Goal: Share content

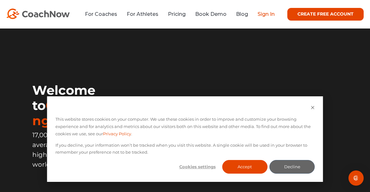
click at [247, 15] on link "Sign In" at bounding box center [266, 14] width 17 height 6
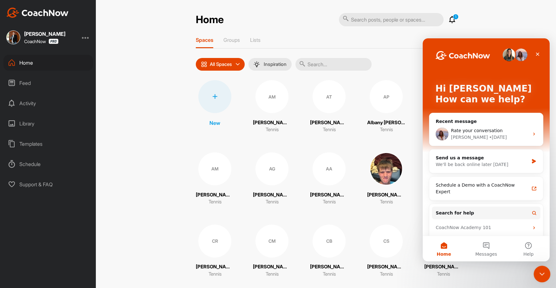
click at [539, 268] on div "Close Intercom Messenger" at bounding box center [540, 273] width 15 height 15
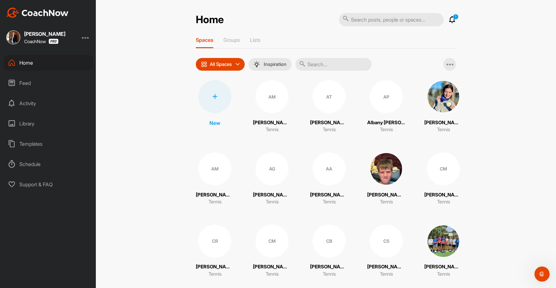
click at [440, 238] on img at bounding box center [443, 241] width 33 height 33
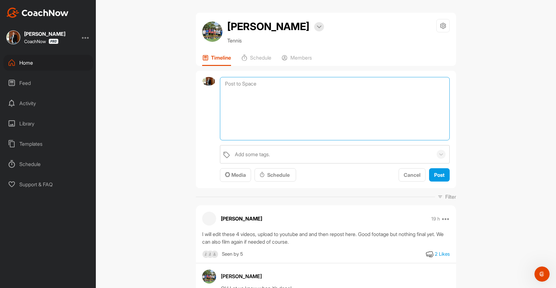
click at [266, 81] on textarea at bounding box center [335, 108] width 230 height 63
click at [300, 83] on textarea "These are the two best so far... Don't post or send yet." at bounding box center [335, 108] width 230 height 63
click at [382, 82] on textarea "These are the two best so far. Don't post or send yet." at bounding box center [335, 108] width 230 height 63
click at [266, 94] on textarea "These are the two best so far. Don't post or send yet. We need to have a discus…" at bounding box center [335, 108] width 230 height 63
click at [379, 88] on textarea "These are the two best so far. Don't post or send yet. We need to have a discus…" at bounding box center [335, 108] width 230 height 63
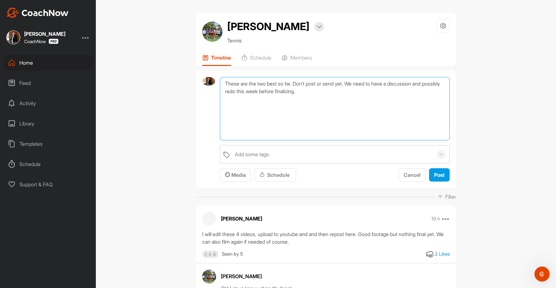
click at [281, 83] on textarea "These are the two best so far. Don't post or send yet. We need to have a discus…" at bounding box center [335, 108] width 230 height 63
click at [369, 95] on textarea "These are the two best edited videos so far. Don't post or send yet. We need to…" at bounding box center [335, 108] width 230 height 63
click at [250, 92] on textarea "These are the two best edited videos so far. Don't post or send yet. We need to…" at bounding box center [335, 108] width 230 height 63
click at [307, 90] on textarea "These are the two best edited videos so far. Don't post or send yet. We need to…" at bounding box center [335, 108] width 230 height 63
click at [306, 91] on textarea "These are the two best edited videos so far. Don't post or send yet. We need to…" at bounding box center [335, 108] width 230 height 63
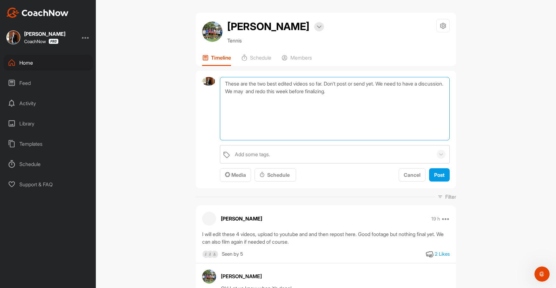
click at [276, 94] on textarea "These are the two best edited videos so far. Don't post or send yet. We need to…" at bounding box center [335, 108] width 230 height 63
click at [370, 90] on textarea "These are the two best edited videos so far. Don't post or send yet. We need to…" at bounding box center [335, 108] width 230 height 63
click at [344, 114] on textarea "These are the two best edited videos so far. Don't post or send yet. We need to…" at bounding box center [335, 108] width 230 height 63
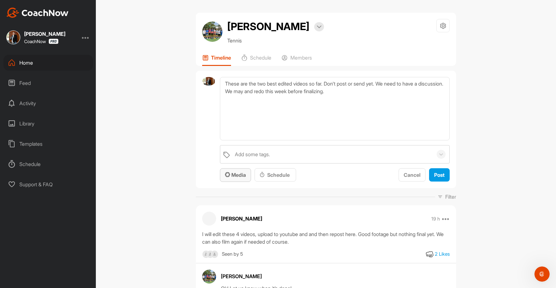
click at [240, 173] on span "Media" at bounding box center [235, 175] width 21 height 6
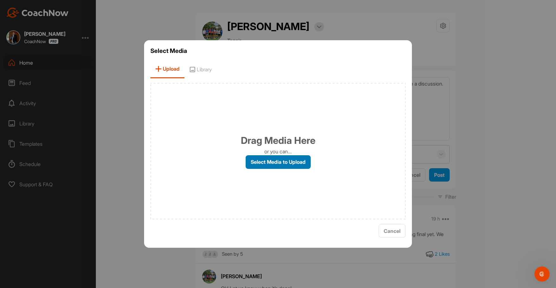
click at [268, 164] on label "Select Media to Upload" at bounding box center [277, 162] width 65 height 14
click at [0, 0] on input "Select Media to Upload" at bounding box center [0, 0] width 0 height 0
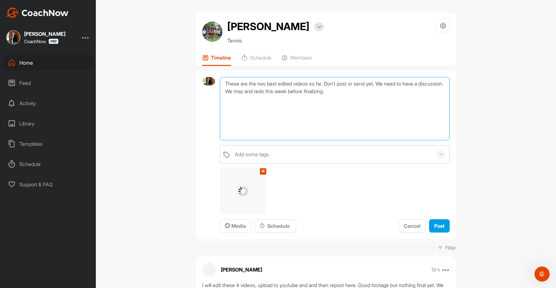
click at [314, 84] on textarea "These are the two best edited videos so far. Don't post or send yet. We need to…" at bounding box center [335, 108] width 230 height 63
click at [368, 94] on textarea "These are the two best edited videos so far. Don't post or send yet. We need to…" at bounding box center [335, 108] width 230 height 63
click at [256, 101] on textarea "These are the two best edited videos so far. Don't post or send yet. We need to…" at bounding box center [335, 108] width 230 height 63
click at [230, 98] on textarea "These are the two best edited videos so far. Don't post or send yet. We need to…" at bounding box center [335, 108] width 230 height 63
click at [294, 98] on textarea "These are the two best edited videos so far. Don't post or send yet. We need to…" at bounding box center [335, 108] width 230 height 63
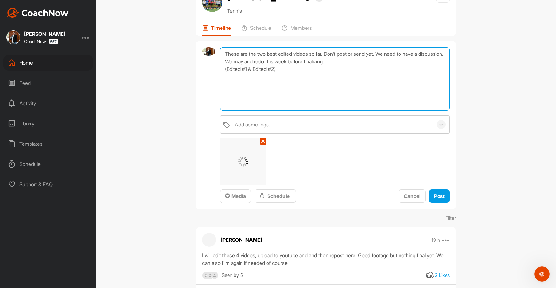
scroll to position [30, 0]
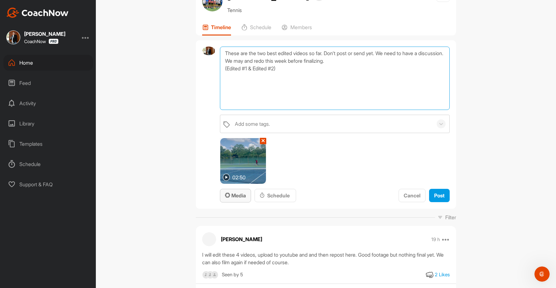
type textarea "These are the two best edited videos so far. Don't post or send yet. We need to…"
click at [243, 196] on span "Media" at bounding box center [235, 196] width 21 height 6
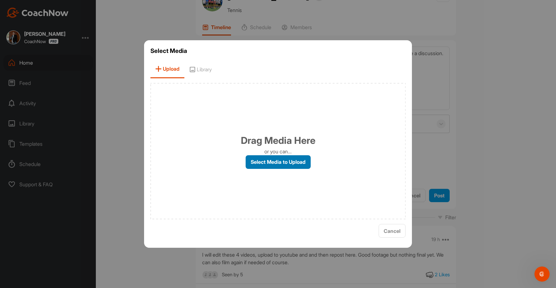
click at [284, 165] on label "Select Media to Upload" at bounding box center [277, 162] width 65 height 14
click at [0, 0] on input "Select Media to Upload" at bounding box center [0, 0] width 0 height 0
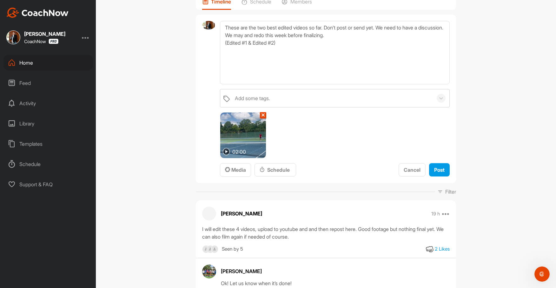
scroll to position [57, 0]
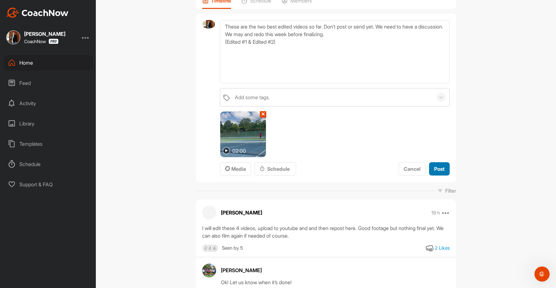
click at [441, 169] on span "Post" at bounding box center [439, 169] width 10 height 6
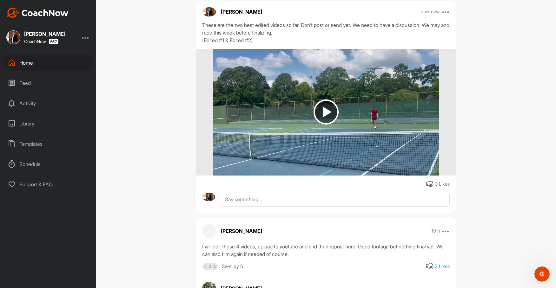
scroll to position [118, 0]
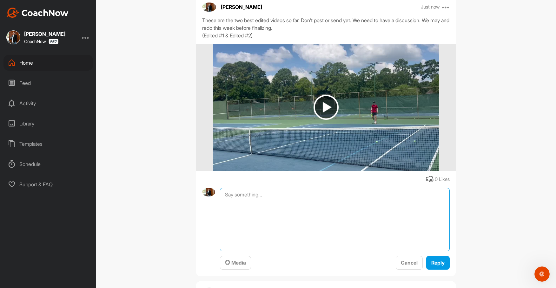
click at [288, 194] on textarea at bounding box center [335, 219] width 230 height 63
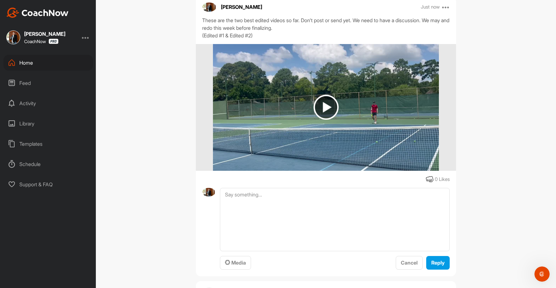
click at [290, 183] on div "[PERSON_NAME] Just now Move to ... Copy to ... Edit Edit Tags Pin to top Delete…" at bounding box center [326, 136] width 260 height 280
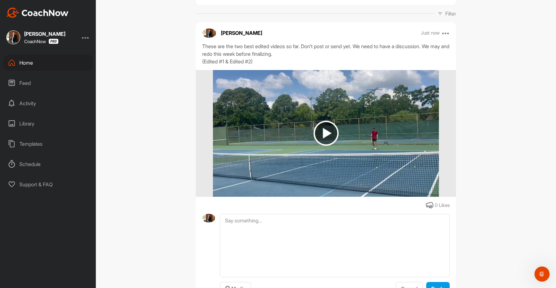
scroll to position [96, 0]
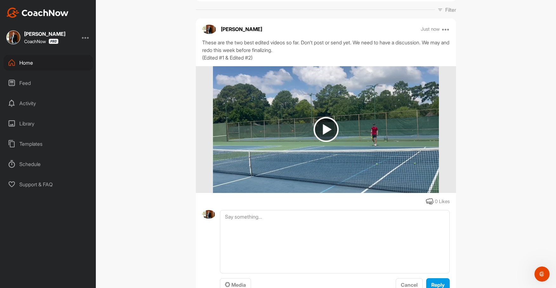
click at [324, 133] on img at bounding box center [325, 129] width 25 height 25
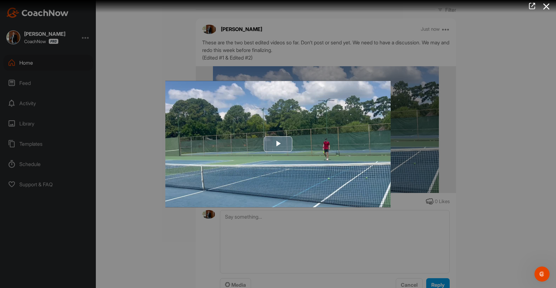
click at [278, 144] on span "Video Player" at bounding box center [278, 144] width 0 height 0
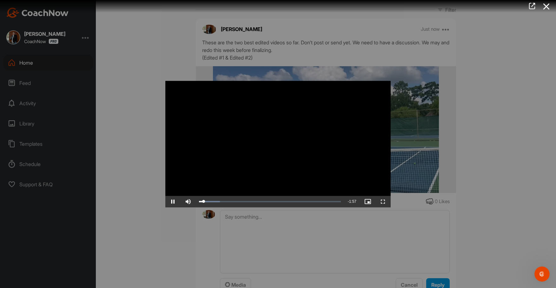
click at [264, 257] on div at bounding box center [278, 144] width 556 height 288
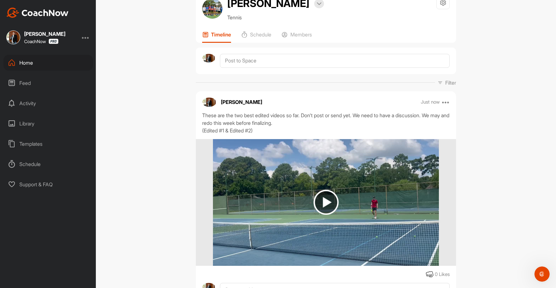
scroll to position [0, 0]
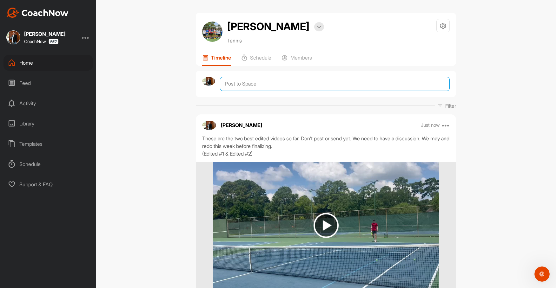
click at [235, 86] on textarea at bounding box center [335, 84] width 230 height 14
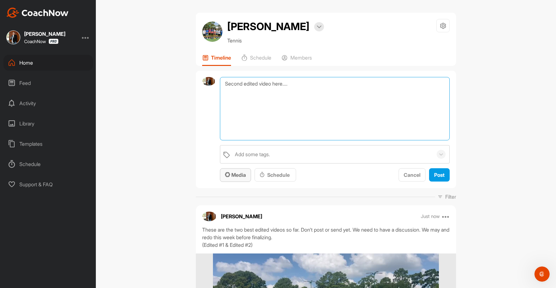
type textarea "Second edited video here...."
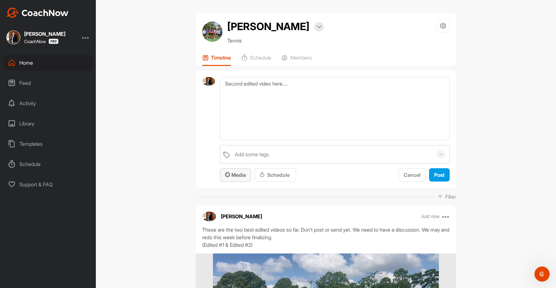
click at [236, 177] on span "Media" at bounding box center [235, 175] width 21 height 6
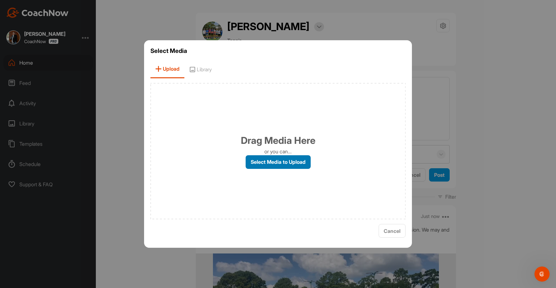
click at [275, 161] on label "Select Media to Upload" at bounding box center [277, 162] width 65 height 14
click at [0, 0] on input "Select Media to Upload" at bounding box center [0, 0] width 0 height 0
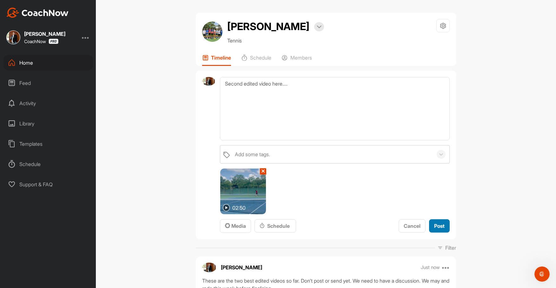
click at [436, 222] on div "Post" at bounding box center [439, 226] width 10 height 8
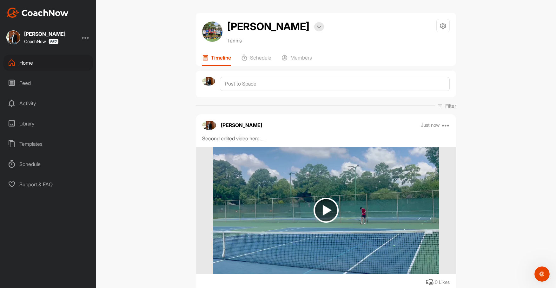
click at [29, 62] on div "Home" at bounding box center [47, 63] width 89 height 16
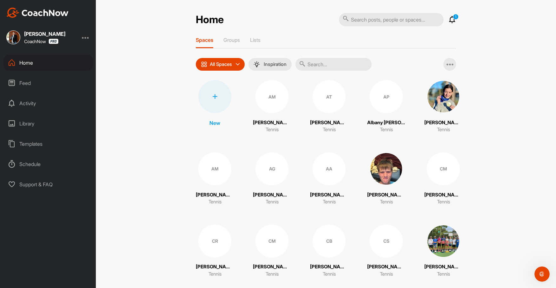
click at [435, 242] on img at bounding box center [443, 241] width 33 height 33
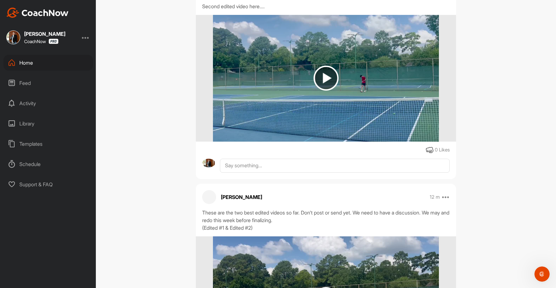
scroll to position [153, 0]
